Goal: Information Seeking & Learning: Learn about a topic

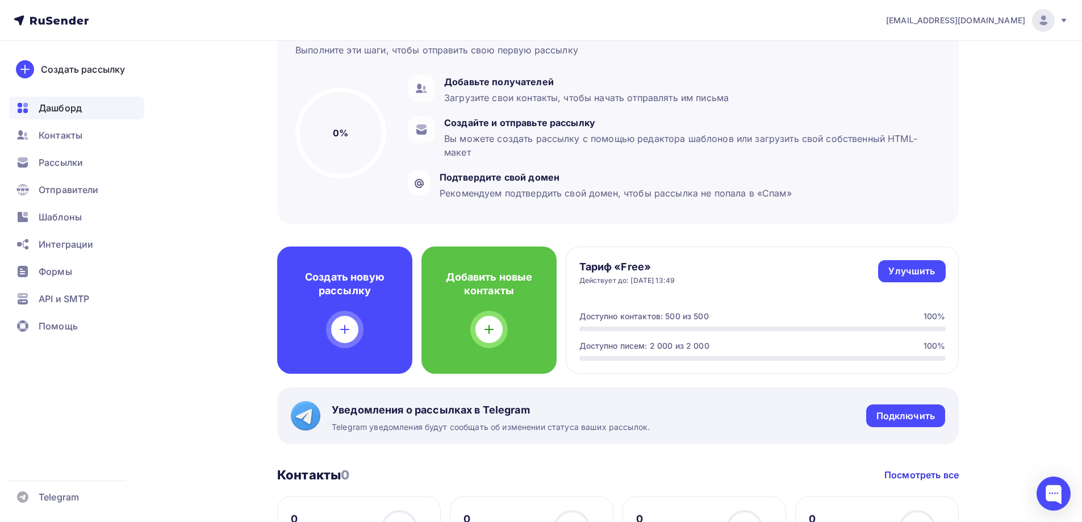
scroll to position [114, 0]
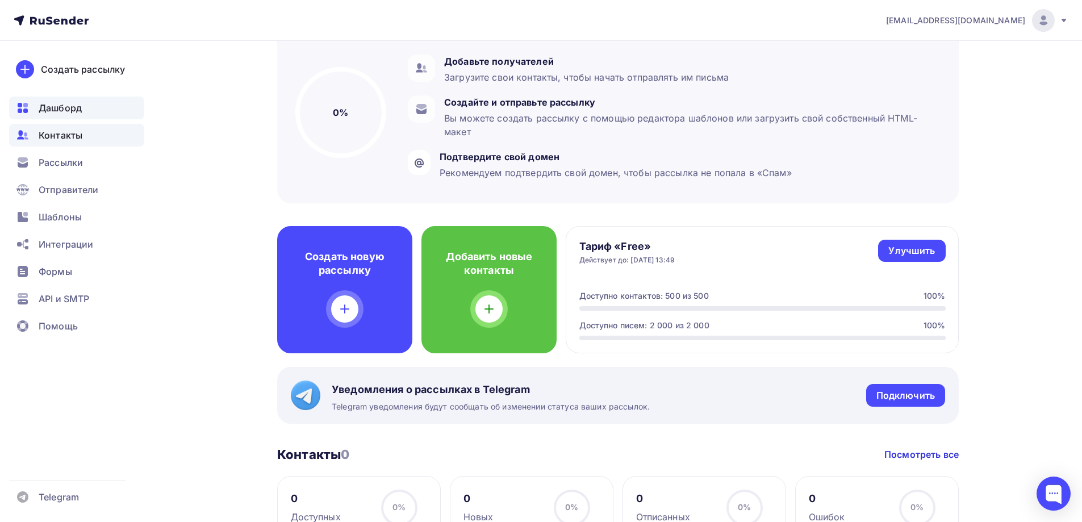
click at [48, 133] on span "Контакты" at bounding box center [61, 135] width 44 height 14
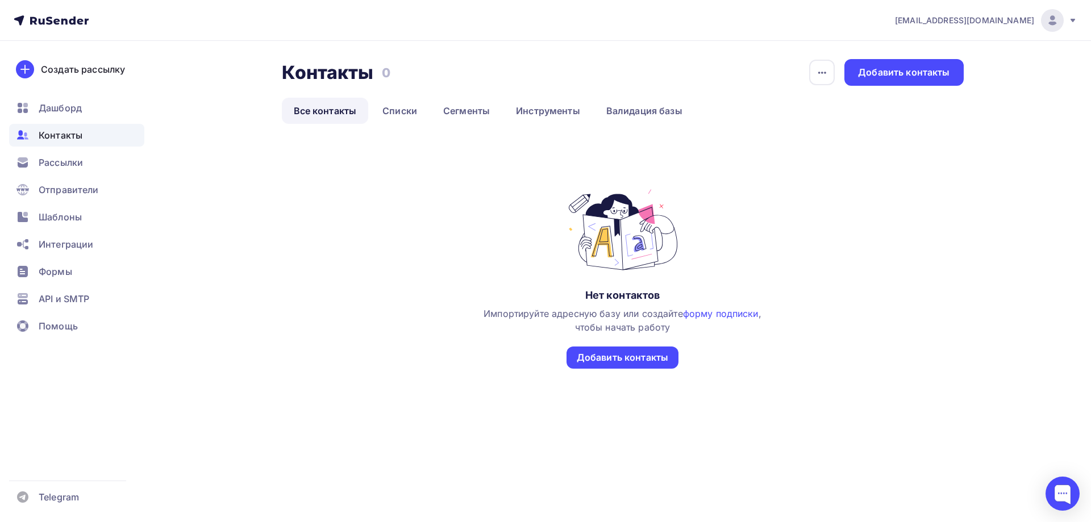
click at [61, 20] on icon at bounding box center [51, 21] width 75 height 14
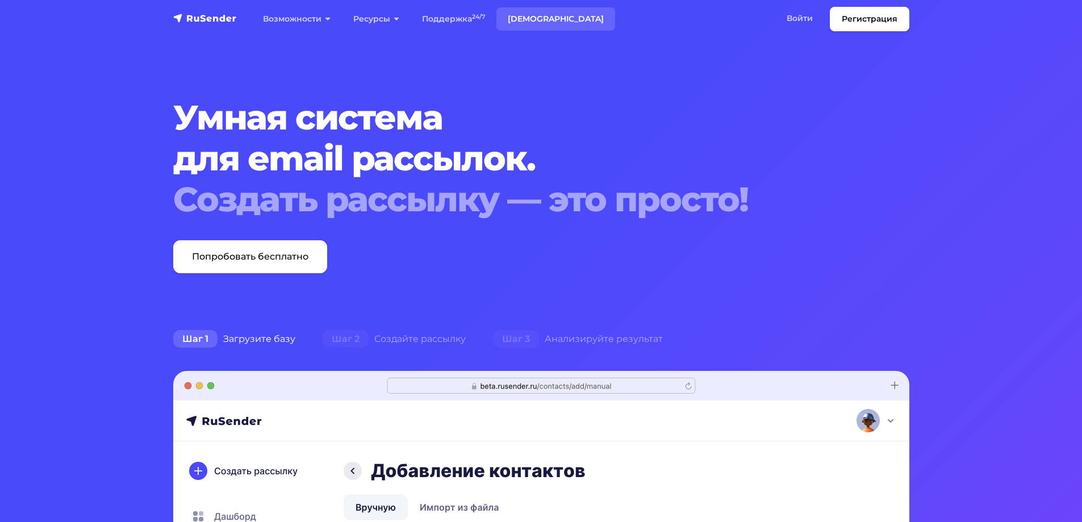
click at [535, 18] on link "[DEMOGRAPHIC_DATA]" at bounding box center [555, 18] width 119 height 23
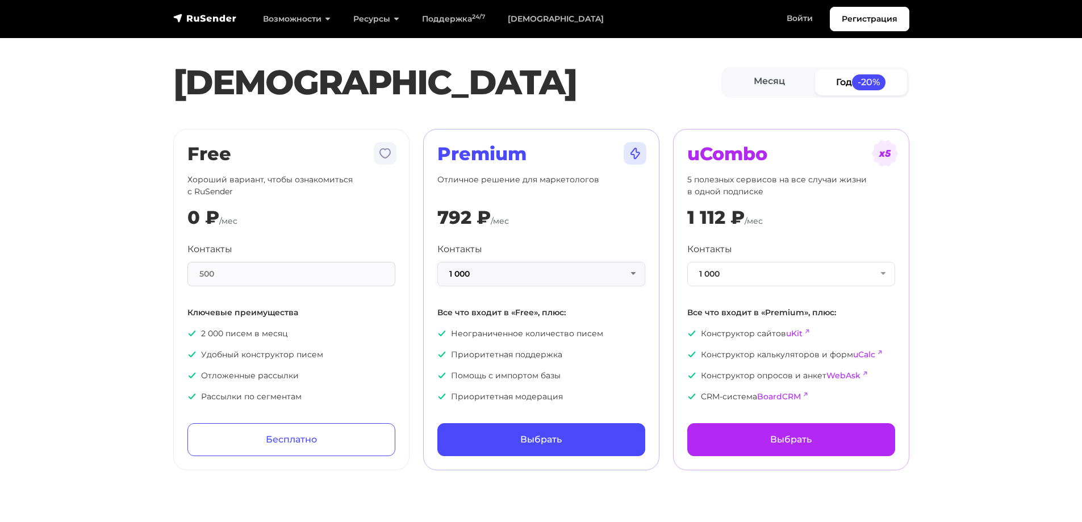
click at [546, 265] on button "1 000" at bounding box center [541, 274] width 208 height 24
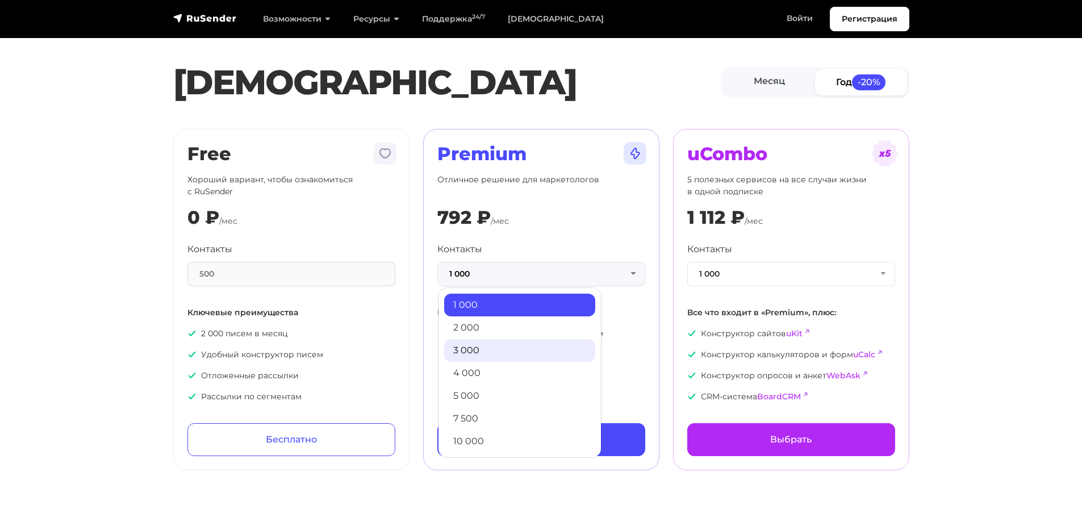
click at [484, 356] on link "3 000" at bounding box center [519, 350] width 151 height 23
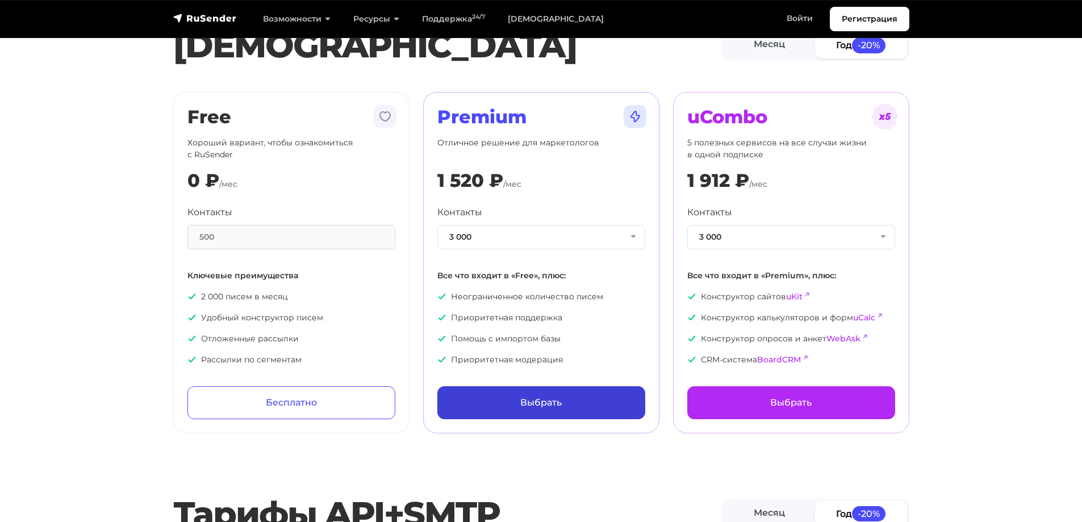
scroll to position [57, 0]
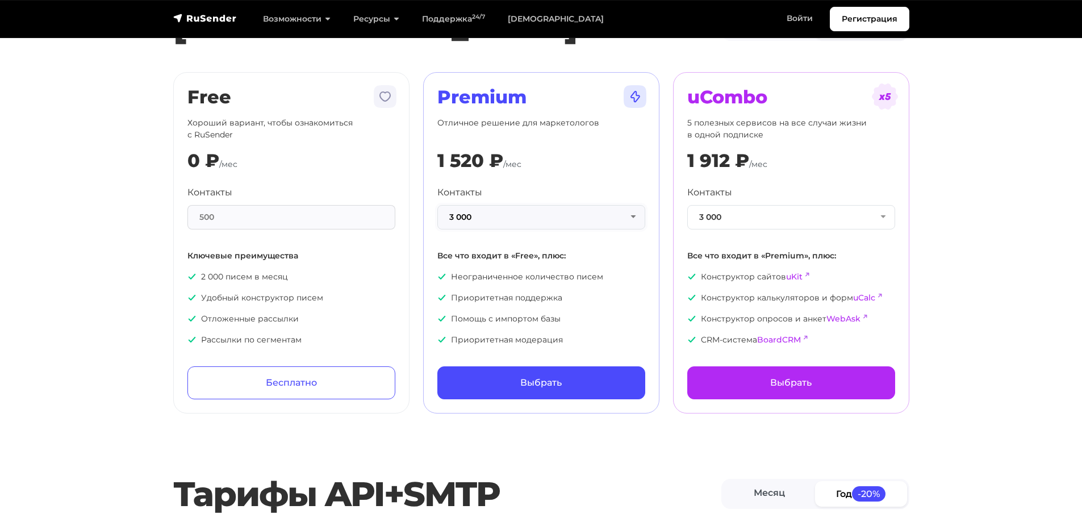
click at [546, 226] on button "3 000" at bounding box center [541, 217] width 208 height 24
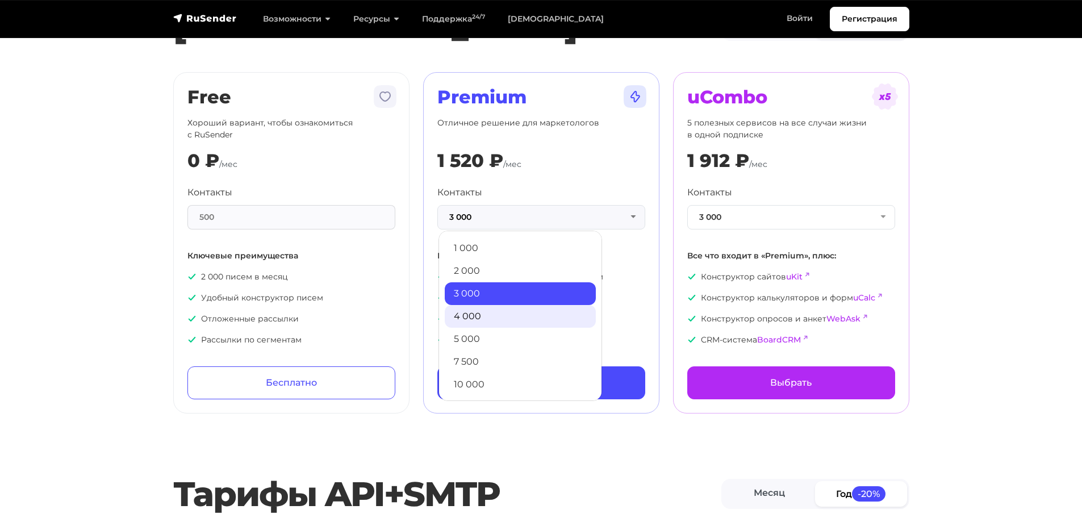
click at [521, 305] on link "4 000" at bounding box center [520, 316] width 151 height 23
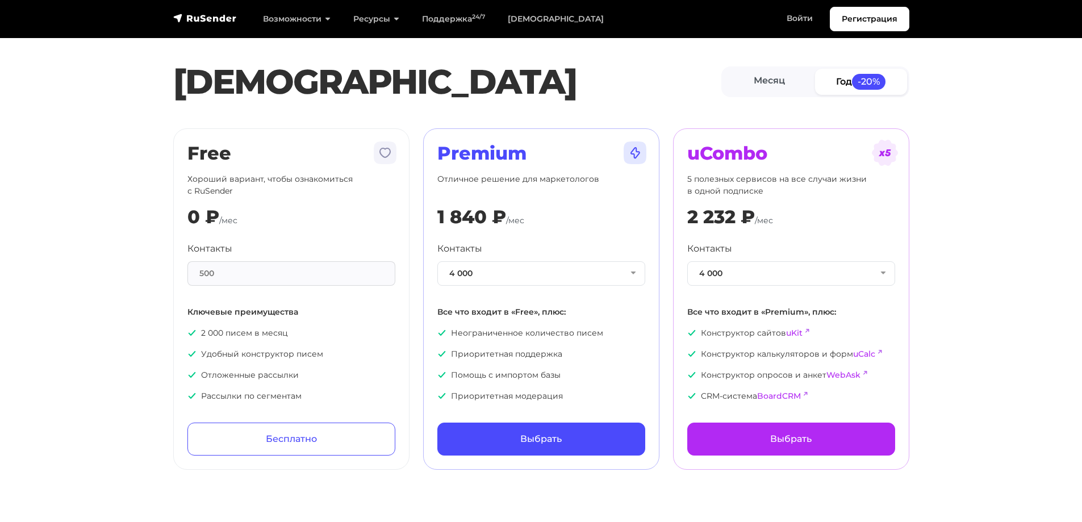
scroll to position [0, 0]
